Goal: Navigation & Orientation: Find specific page/section

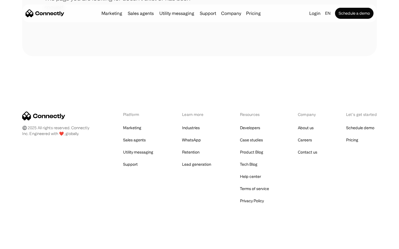
scroll to position [101, 0]
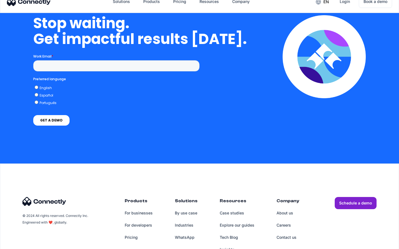
scroll to position [1612, 0]
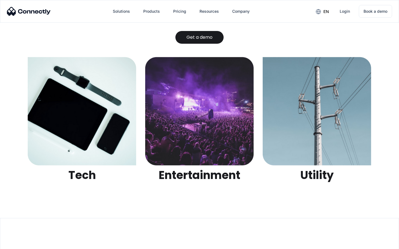
scroll to position [1749, 0]
